Goal: Information Seeking & Learning: Learn about a topic

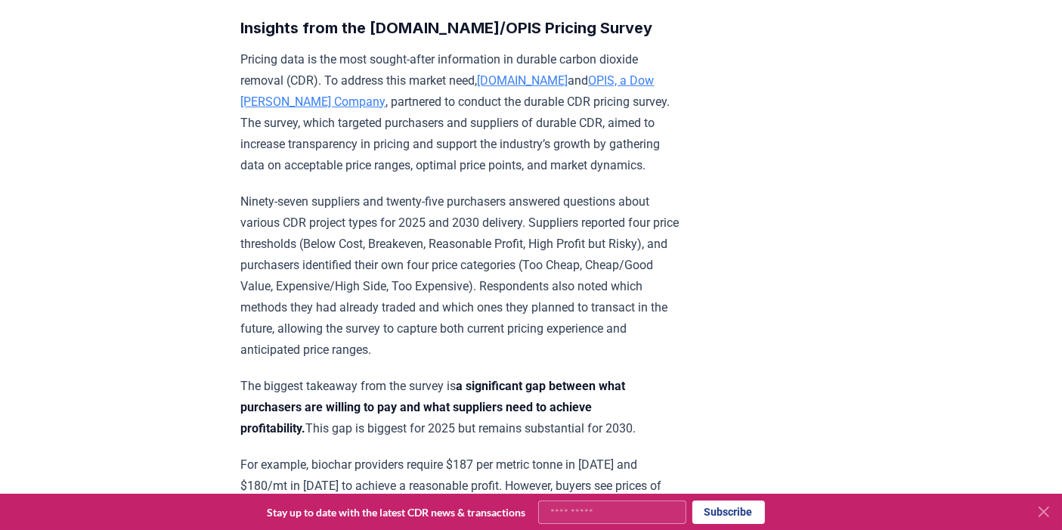
scroll to position [420, 0]
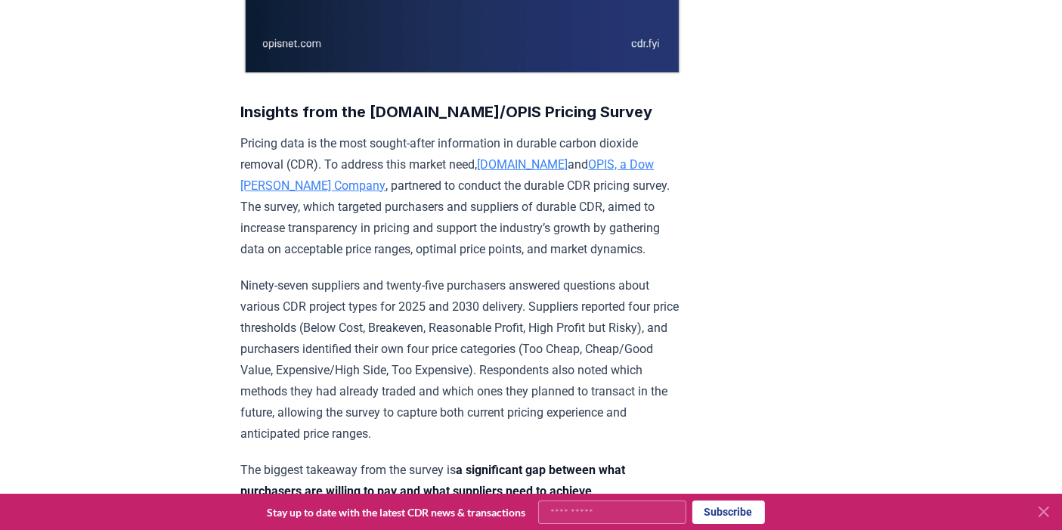
click at [451, 159] on p "Pricing data is the most sought-after information in durable carbon dioxide rem…" at bounding box center [462, 196] width 442 height 127
click at [304, 278] on p "Ninety-seven suppliers and twenty-five purchasers answered questions about vari…" at bounding box center [462, 359] width 442 height 169
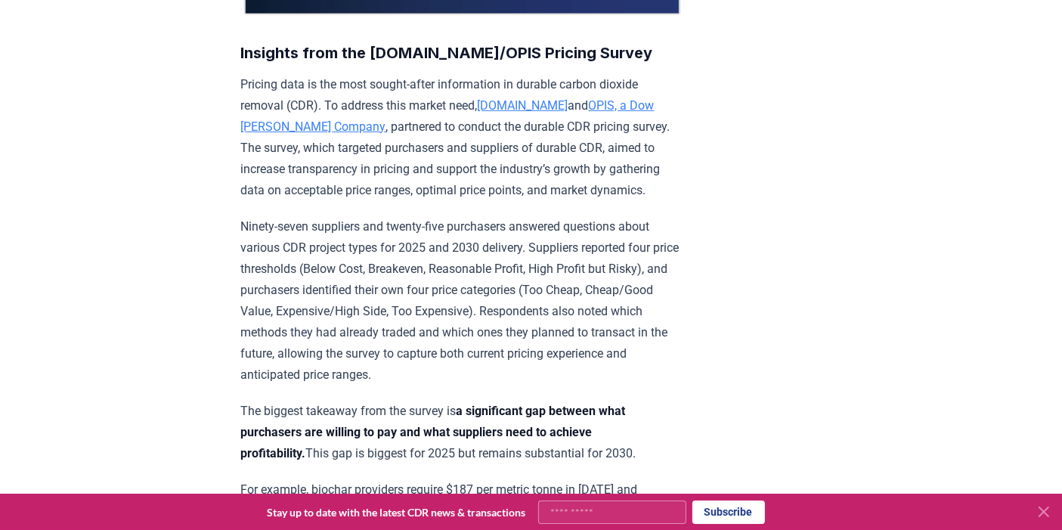
scroll to position [503, 0]
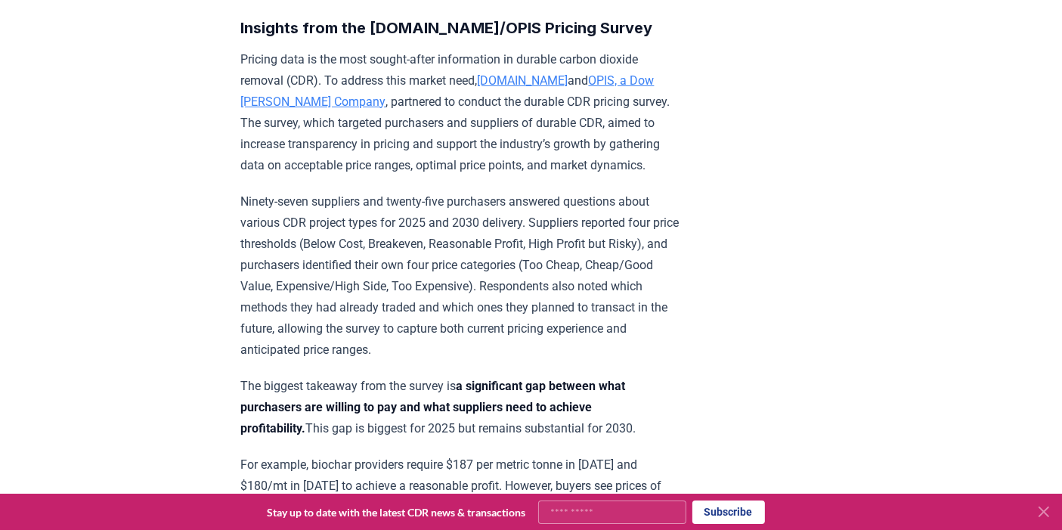
click at [423, 225] on p "Ninety-seven suppliers and twenty-five purchasers answered questions about vari…" at bounding box center [462, 275] width 442 height 169
click at [358, 230] on p "Ninety-seven suppliers and twenty-five purchasers answered questions about vari…" at bounding box center [462, 275] width 442 height 169
click at [306, 251] on p "Ninety-seven suppliers and twenty-five purchasers answered questions about vari…" at bounding box center [462, 275] width 442 height 169
click at [300, 266] on p "Ninety-seven suppliers and twenty-five purchasers answered questions about vari…" at bounding box center [462, 275] width 442 height 169
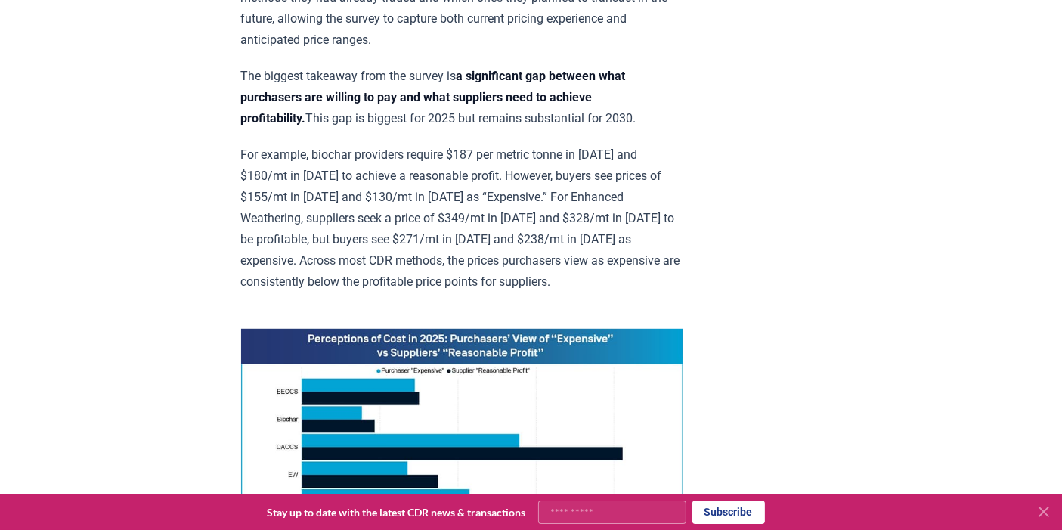
scroll to position [840, 0]
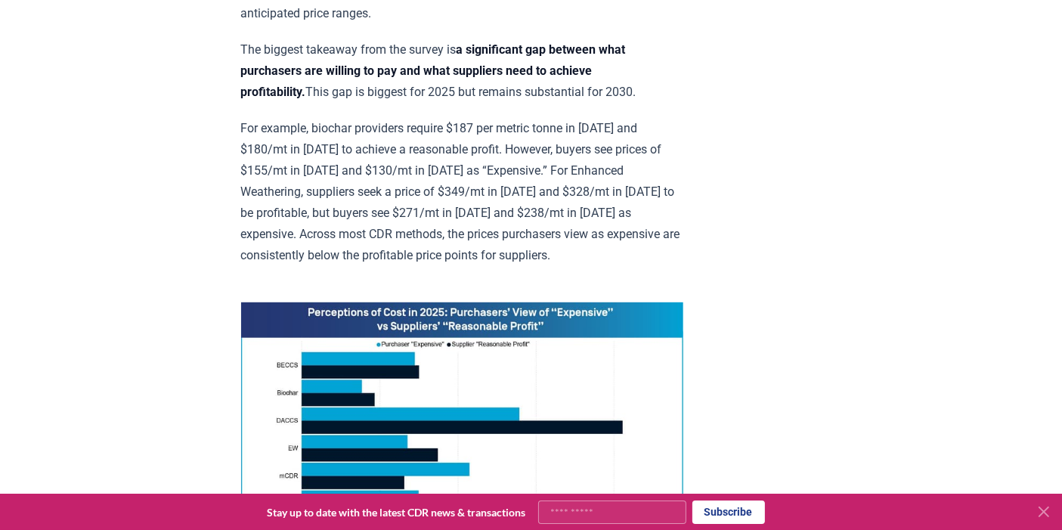
click at [352, 147] on p "For example, biochar providers require $187 per metric tonne in [DATE] and $180…" at bounding box center [462, 192] width 442 height 148
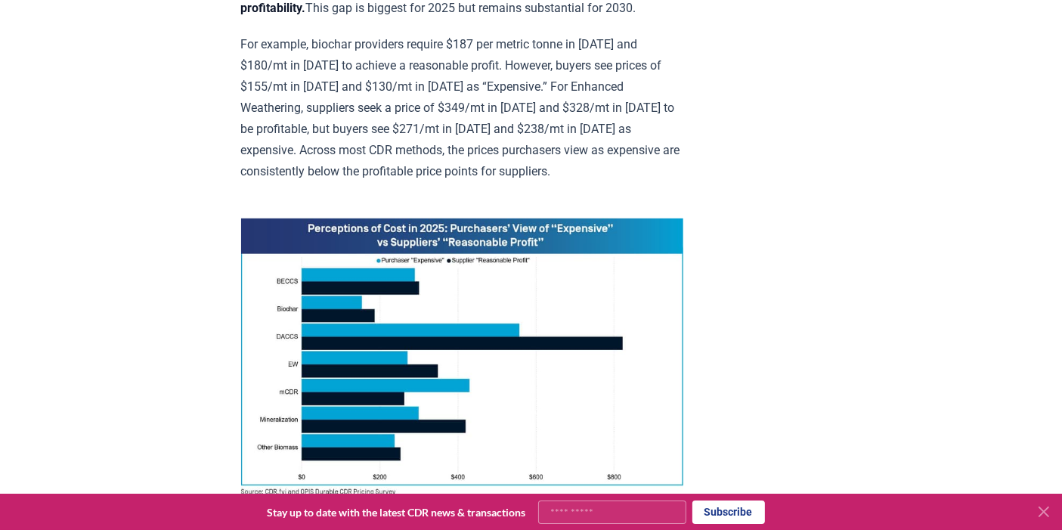
scroll to position [1008, 0]
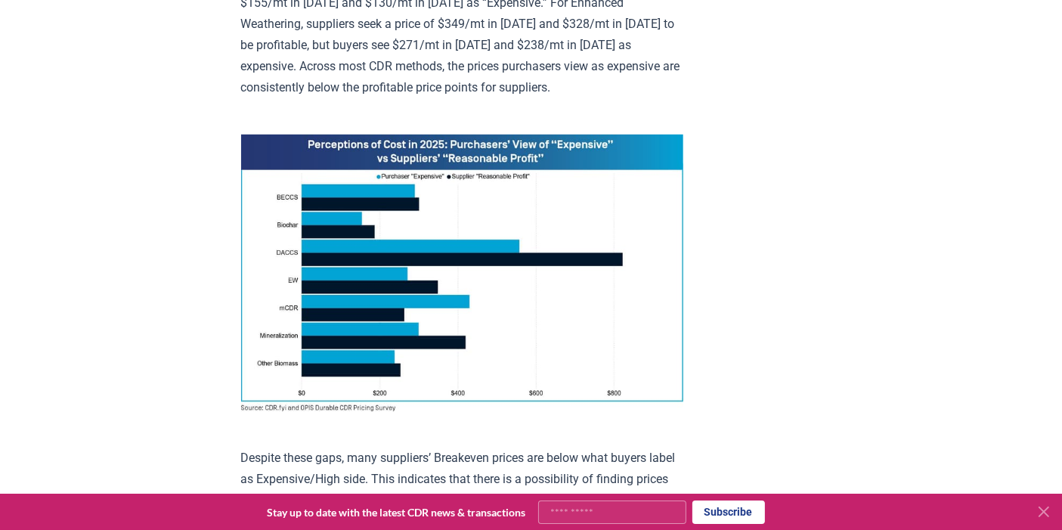
click at [333, 398] on img at bounding box center [462, 273] width 442 height 277
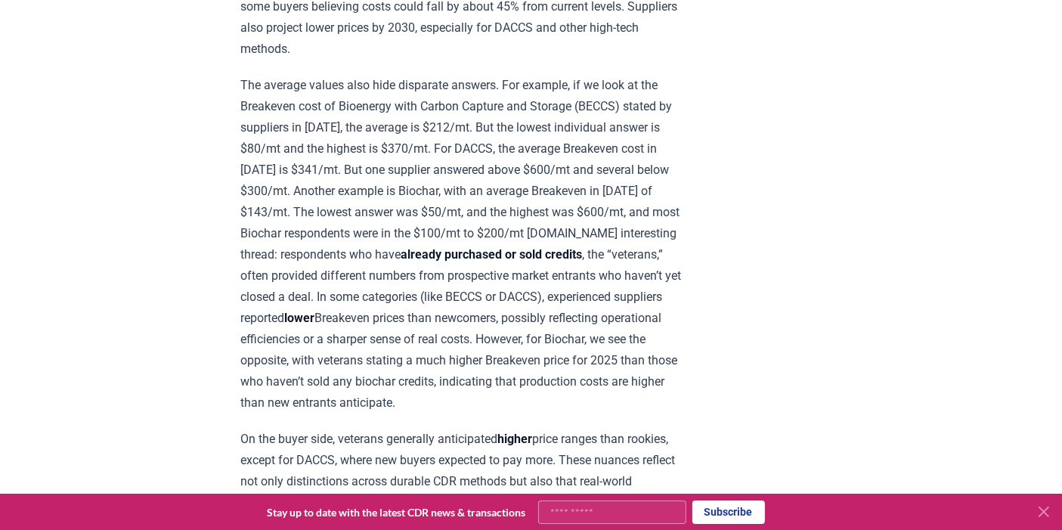
scroll to position [1847, 0]
